Goal: Task Accomplishment & Management: Manage account settings

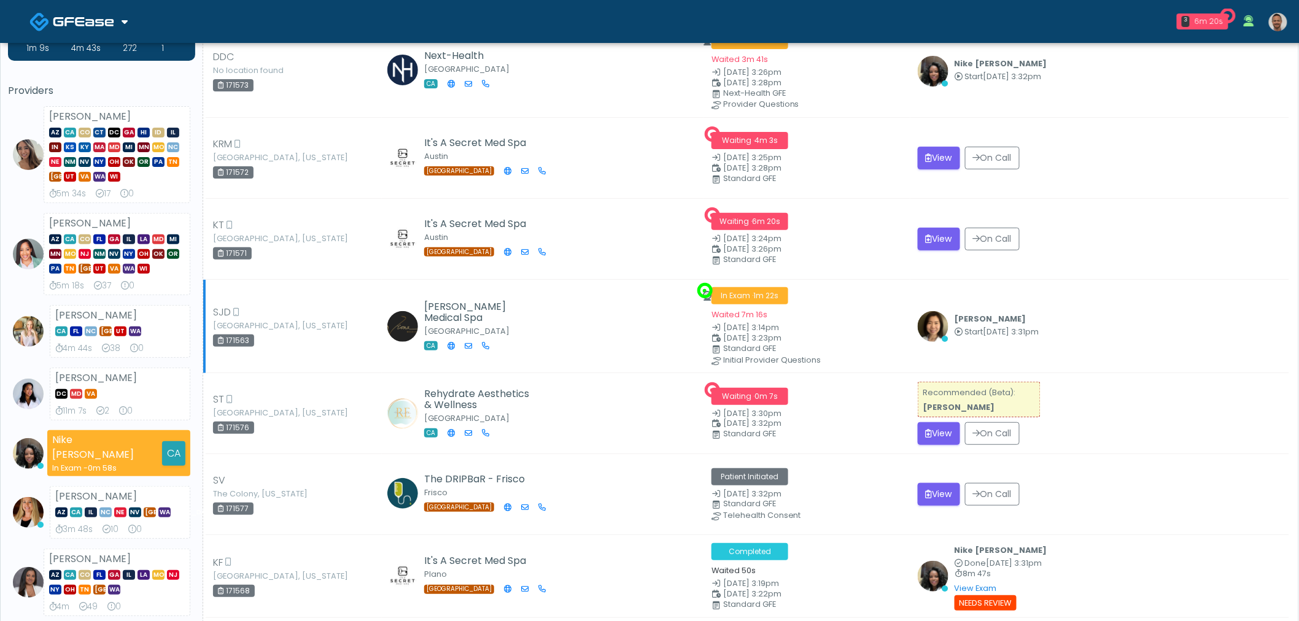
scroll to position [136, 0]
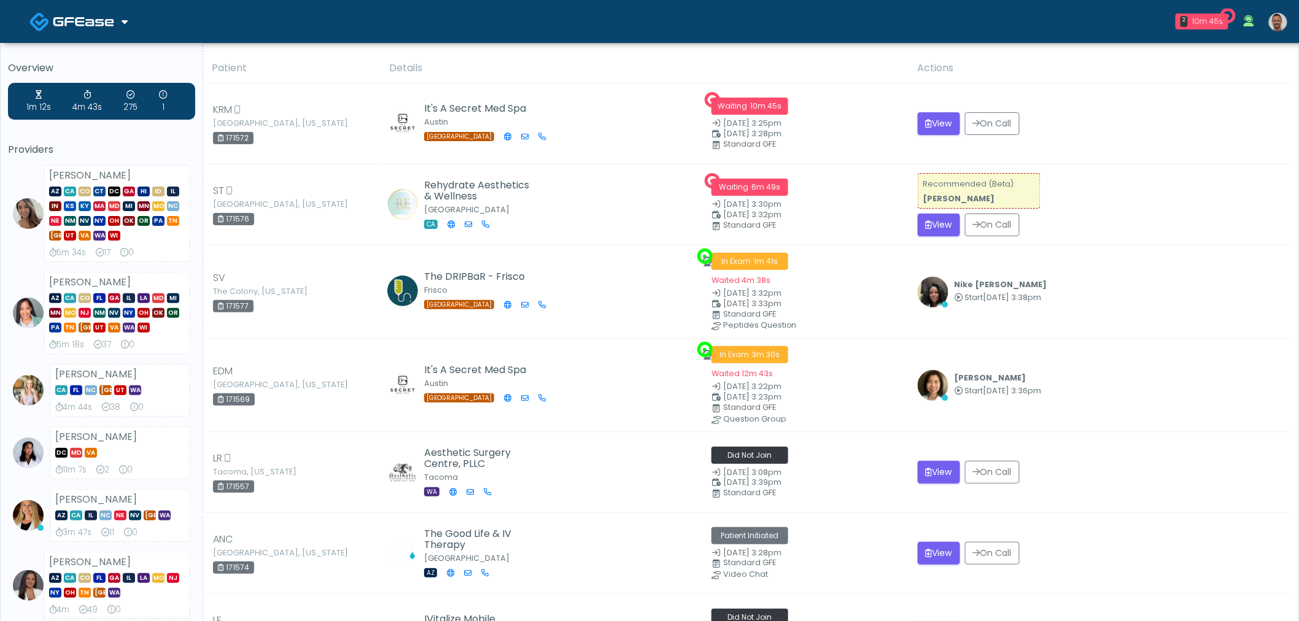
scroll to position [204, 0]
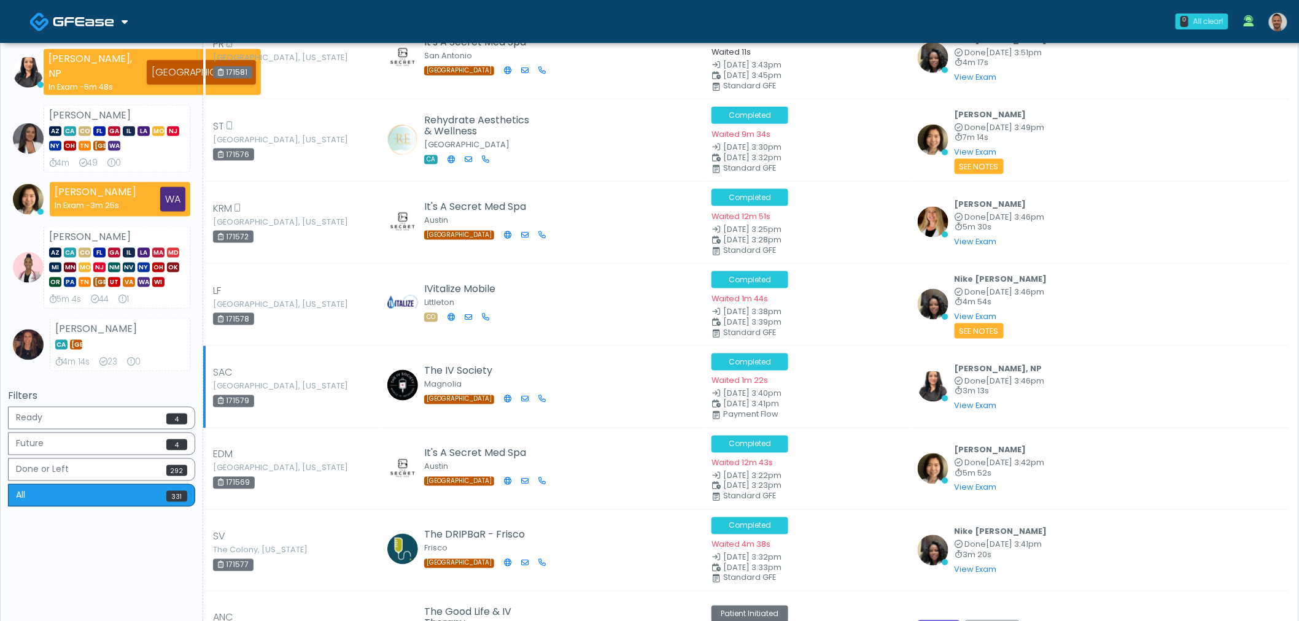
scroll to position [614, 0]
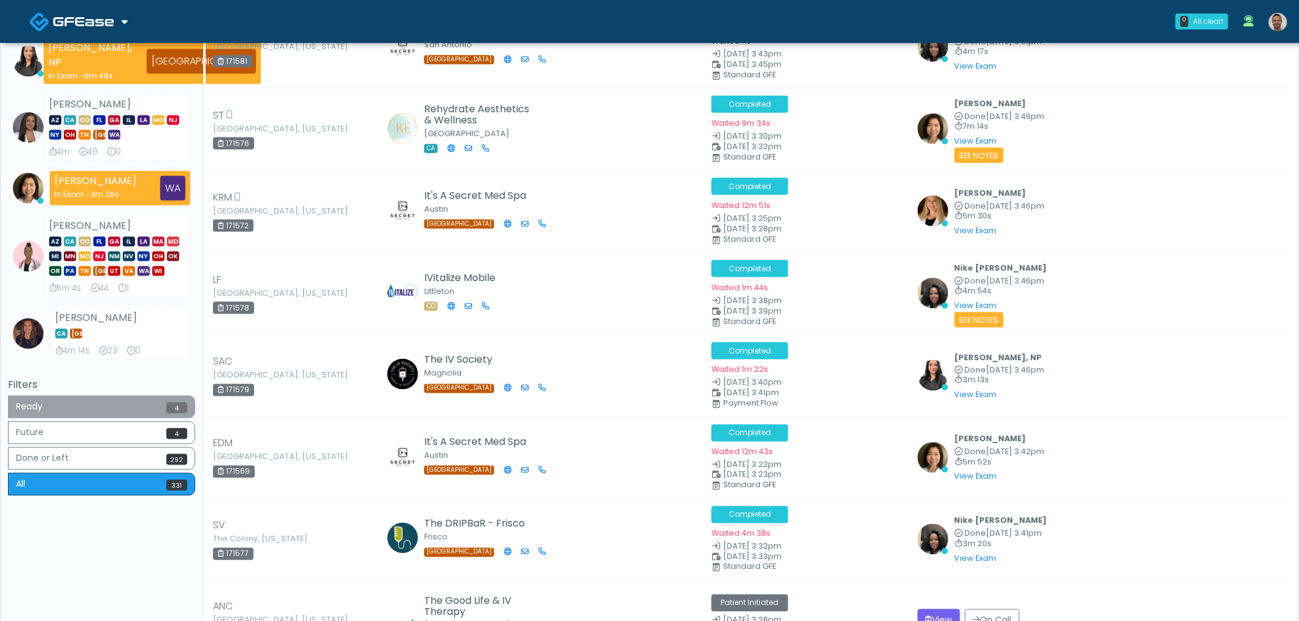
click at [142, 396] on button "Ready 4" at bounding box center [101, 407] width 187 height 23
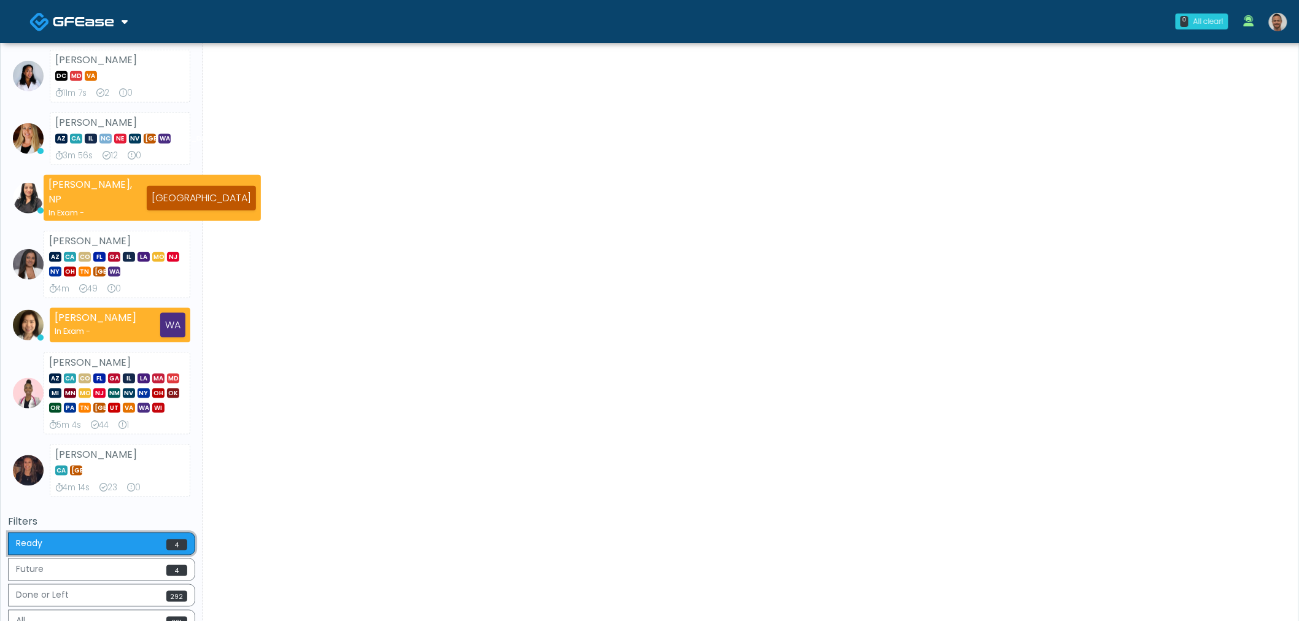
scroll to position [598, 0]
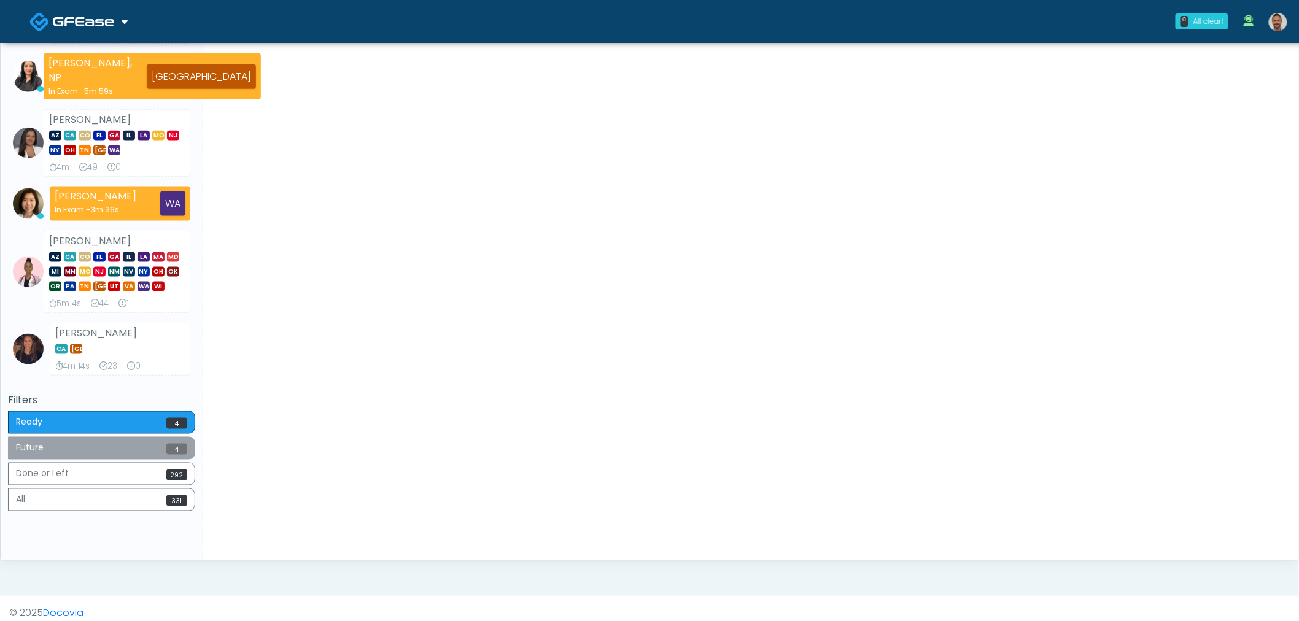
click at [164, 438] on button "Future 4" at bounding box center [101, 448] width 187 height 23
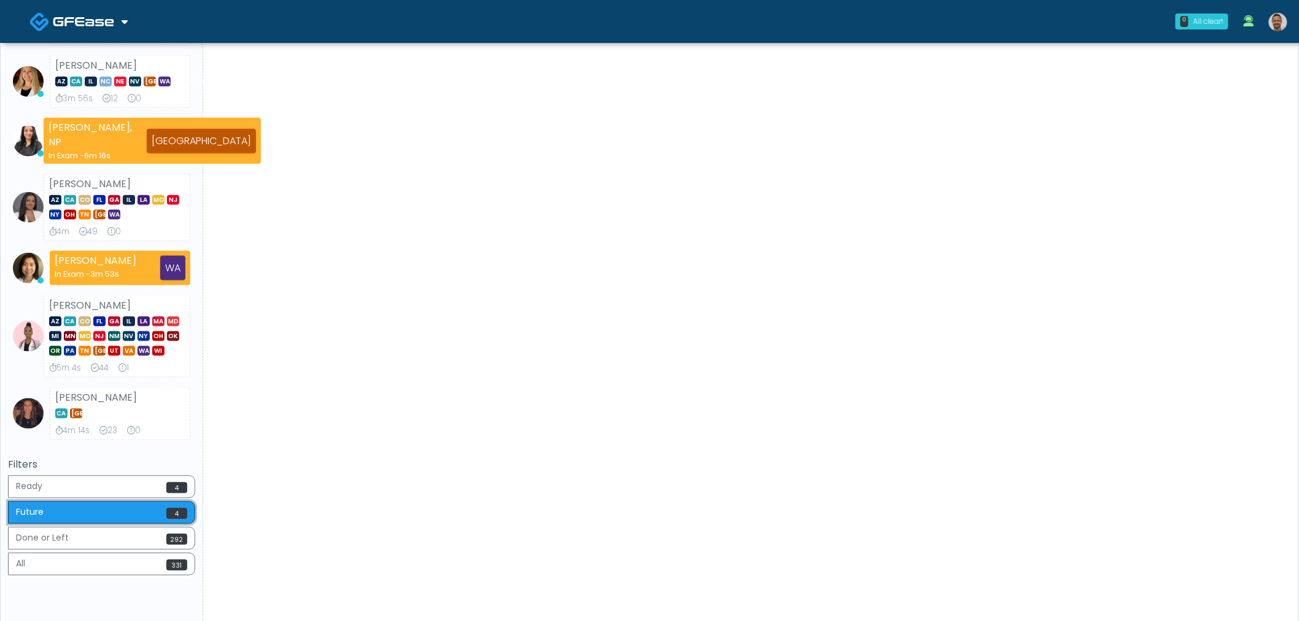
scroll to position [545, 0]
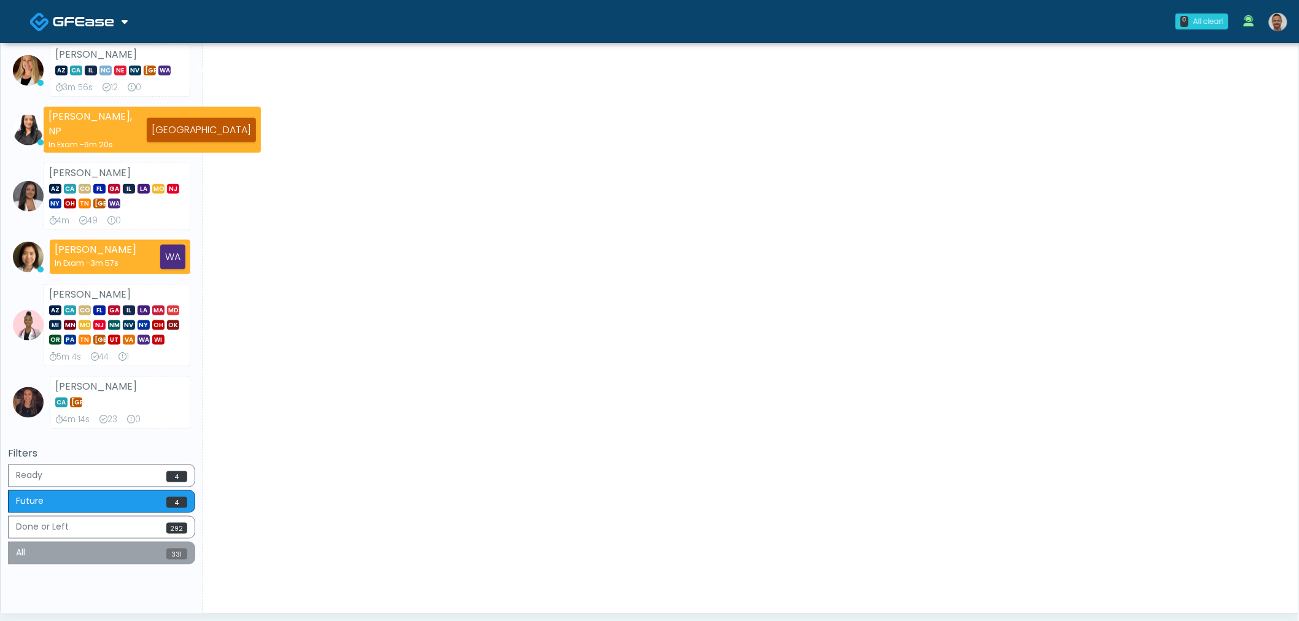
click at [100, 543] on div "Ready 4 Future 4 Done or Left 292 All 331" at bounding box center [101, 516] width 187 height 103
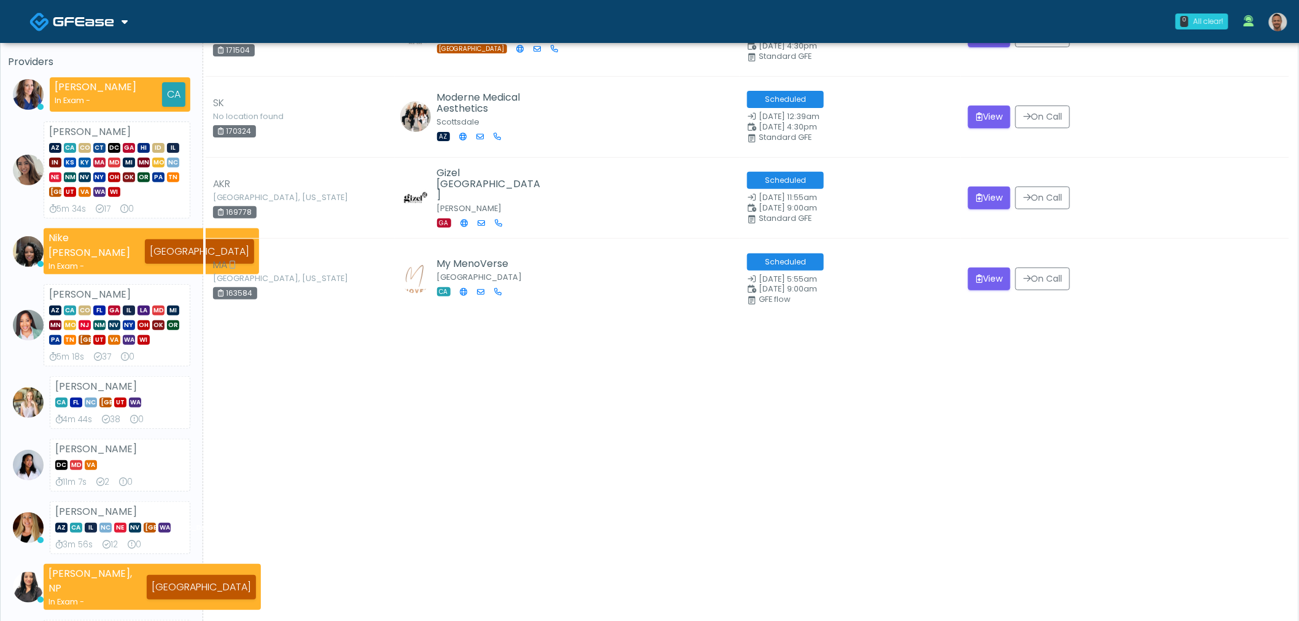
scroll to position [614, 0]
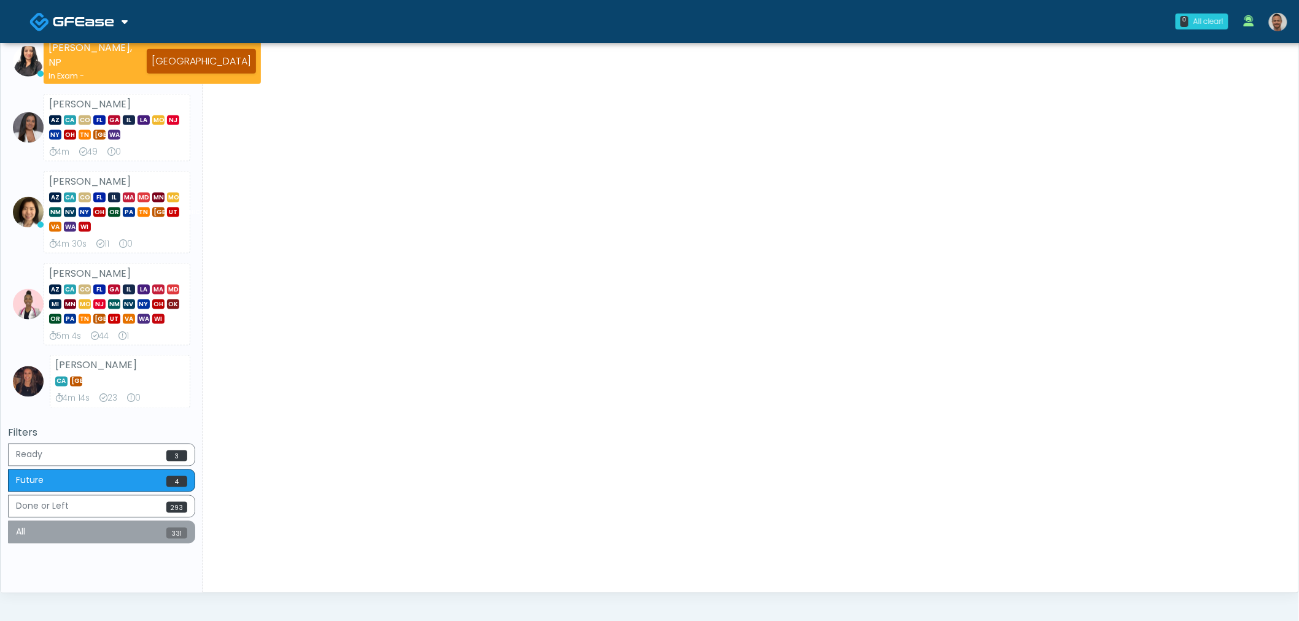
click at [102, 524] on button "All 331" at bounding box center [101, 532] width 187 height 23
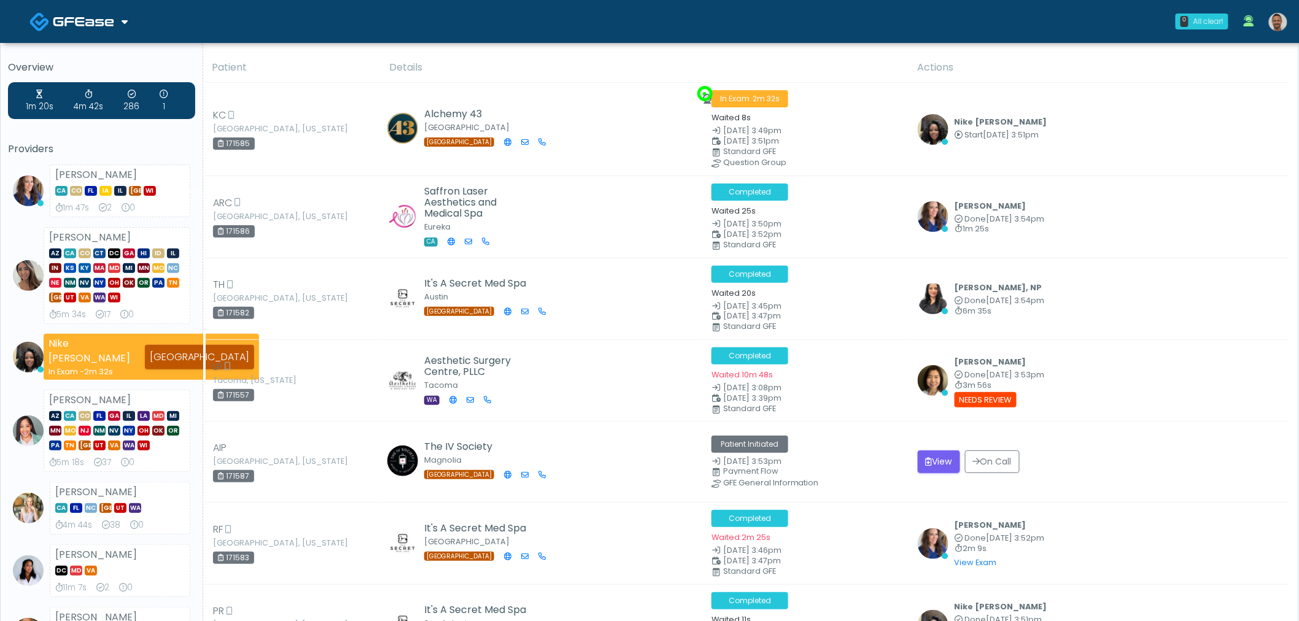
scroll to position [0, 0]
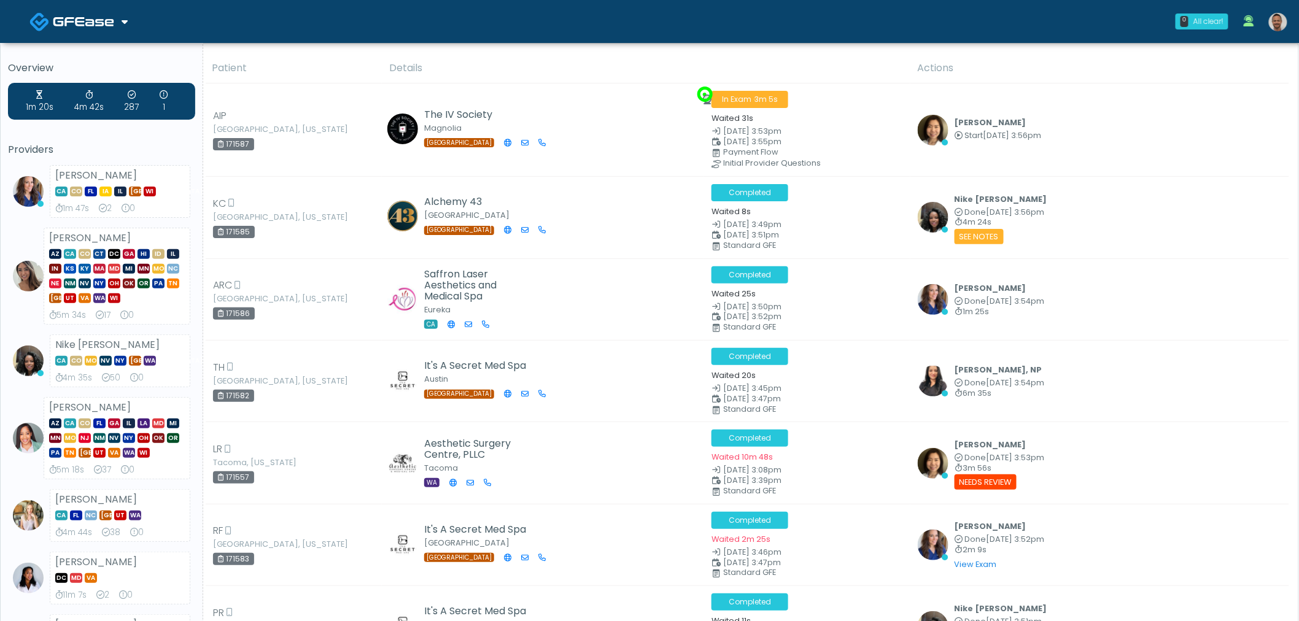
click at [1281, 20] on img at bounding box center [1278, 22] width 18 height 18
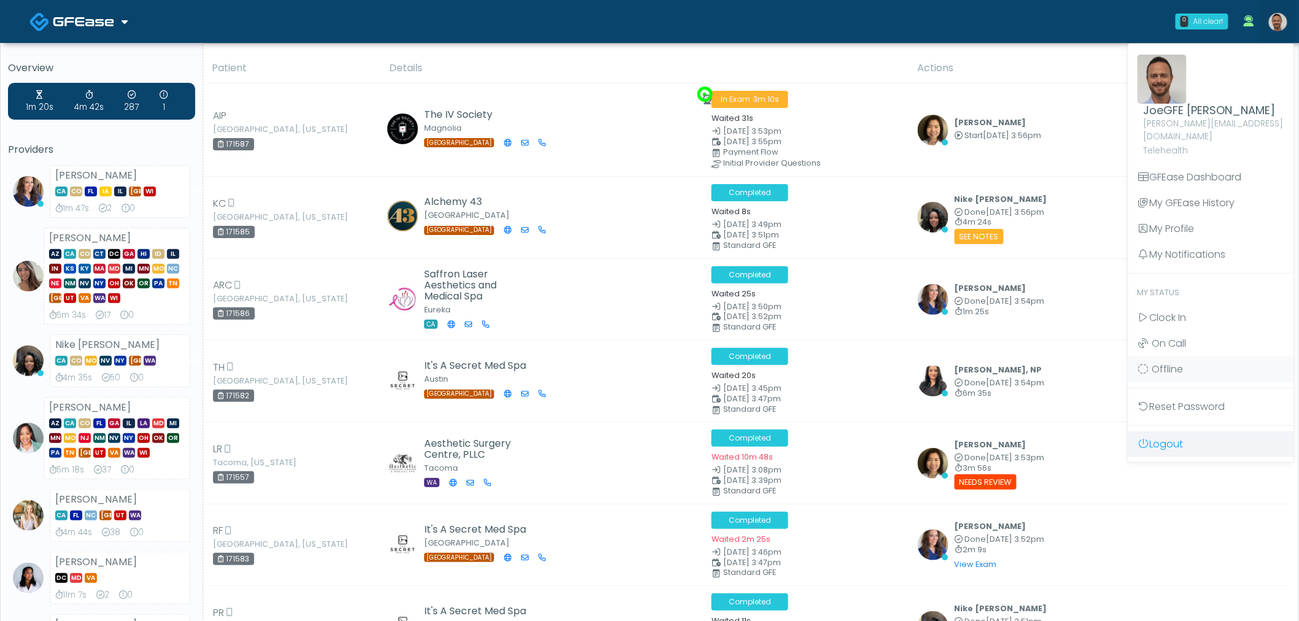
click at [1178, 431] on link "Logout" at bounding box center [1211, 444] width 166 height 26
